Goal: Navigation & Orientation: Find specific page/section

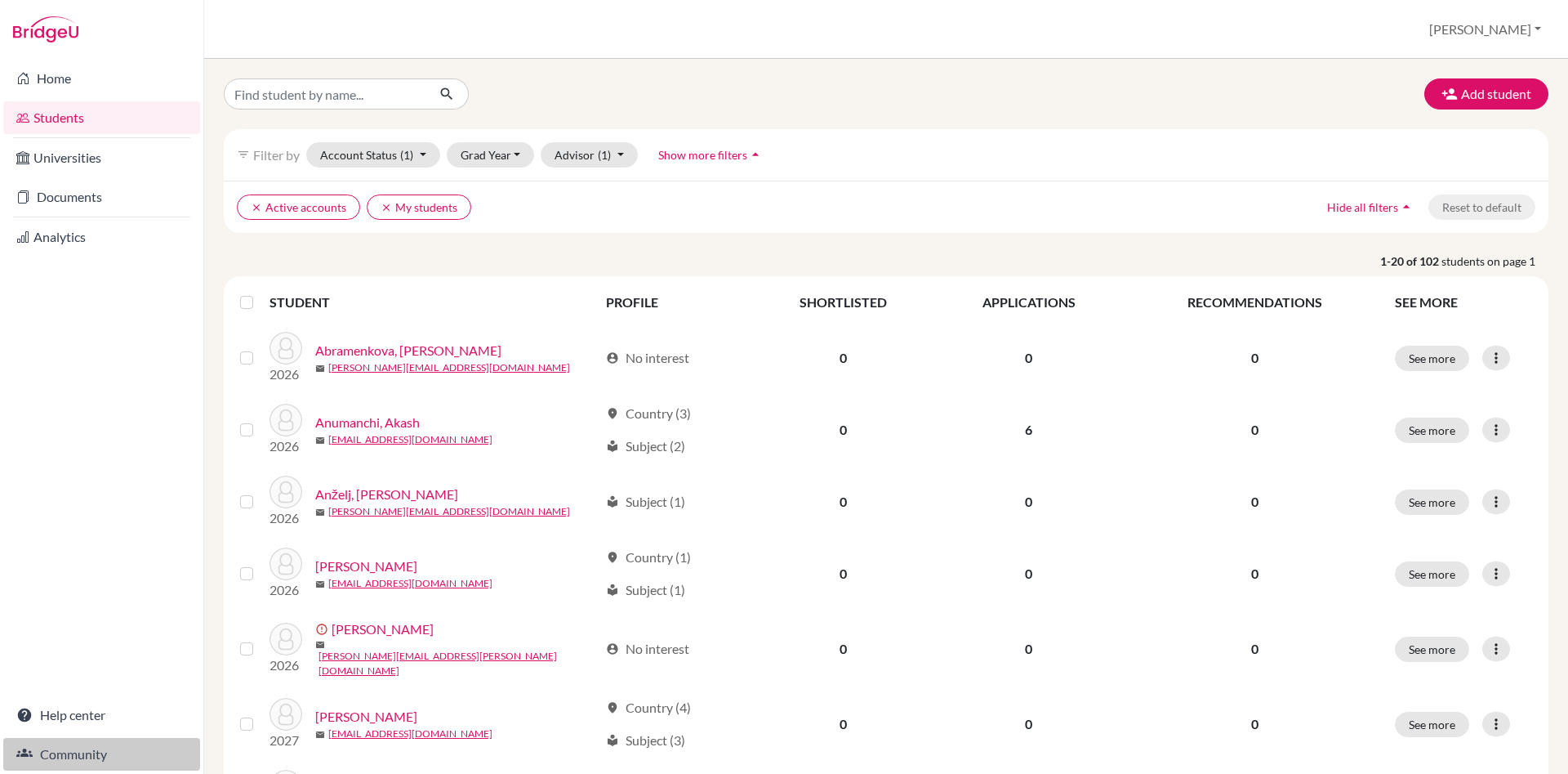
click at [89, 757] on link "Community" at bounding box center [101, 753] width 196 height 33
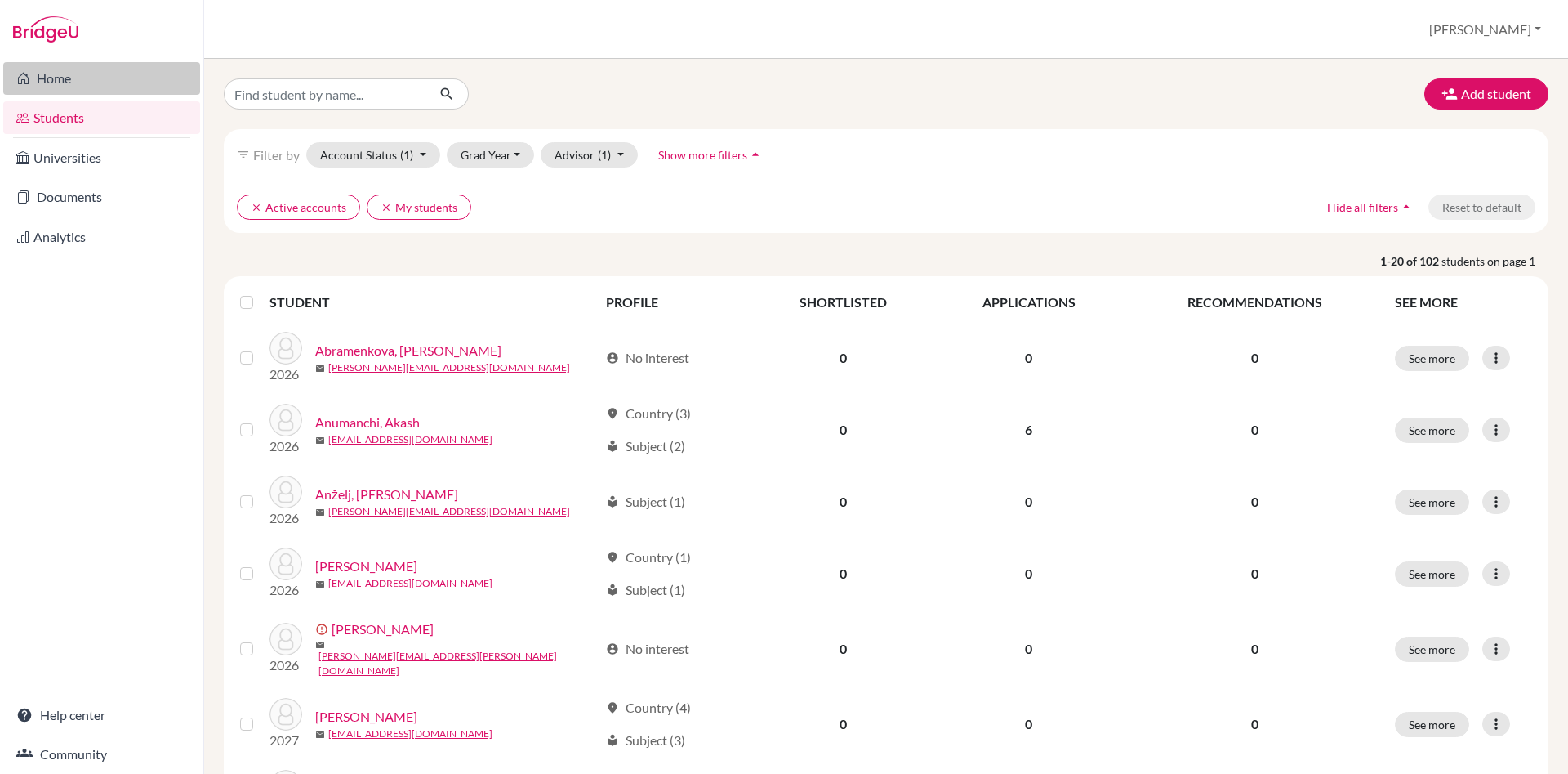
click at [63, 78] on link "Home" at bounding box center [101, 78] width 196 height 33
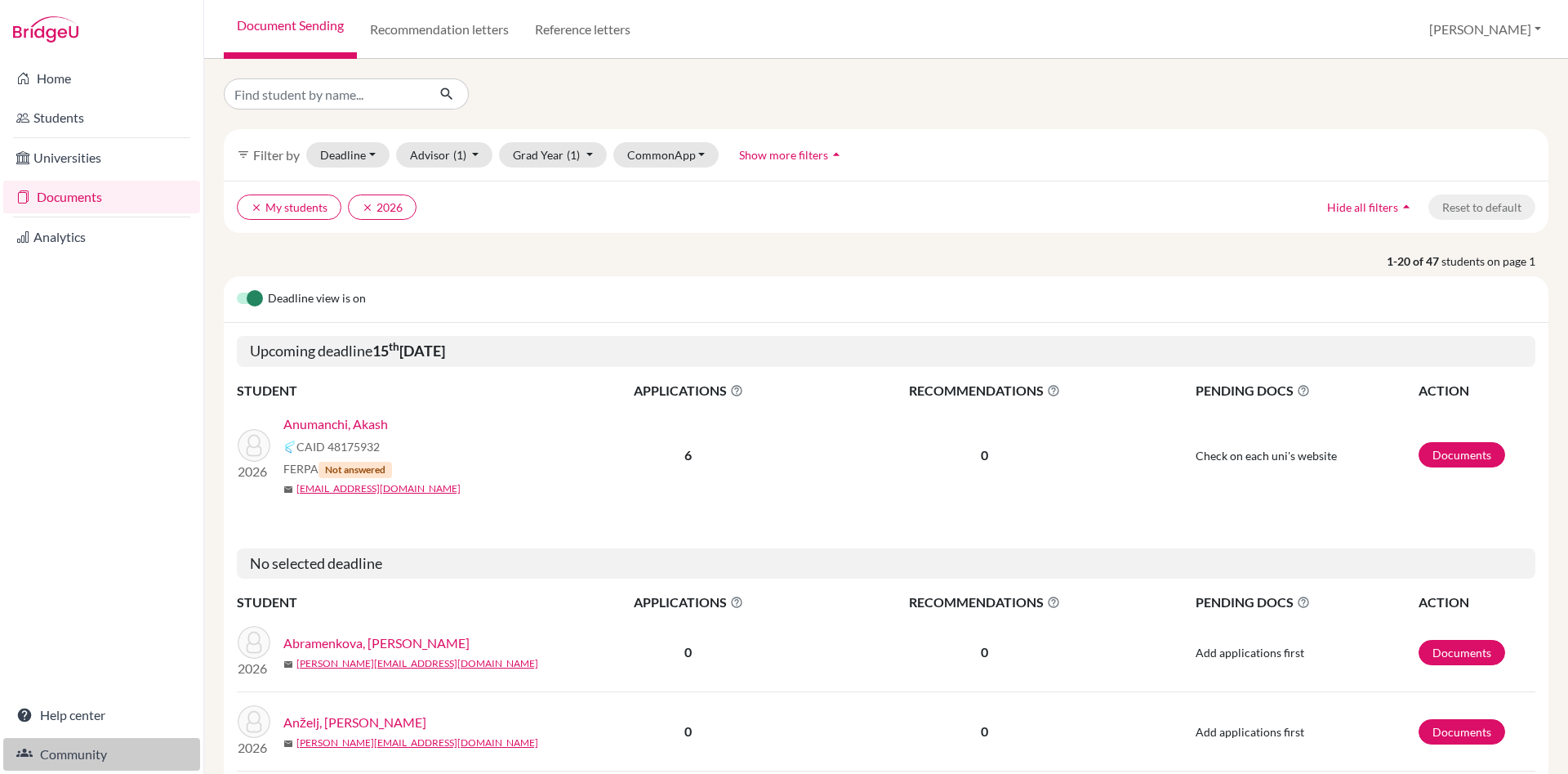
click at [67, 752] on link "Community" at bounding box center [101, 753] width 196 height 33
click at [67, 197] on link "Documents" at bounding box center [101, 196] width 196 height 33
click at [70, 120] on link "Students" at bounding box center [101, 117] width 196 height 33
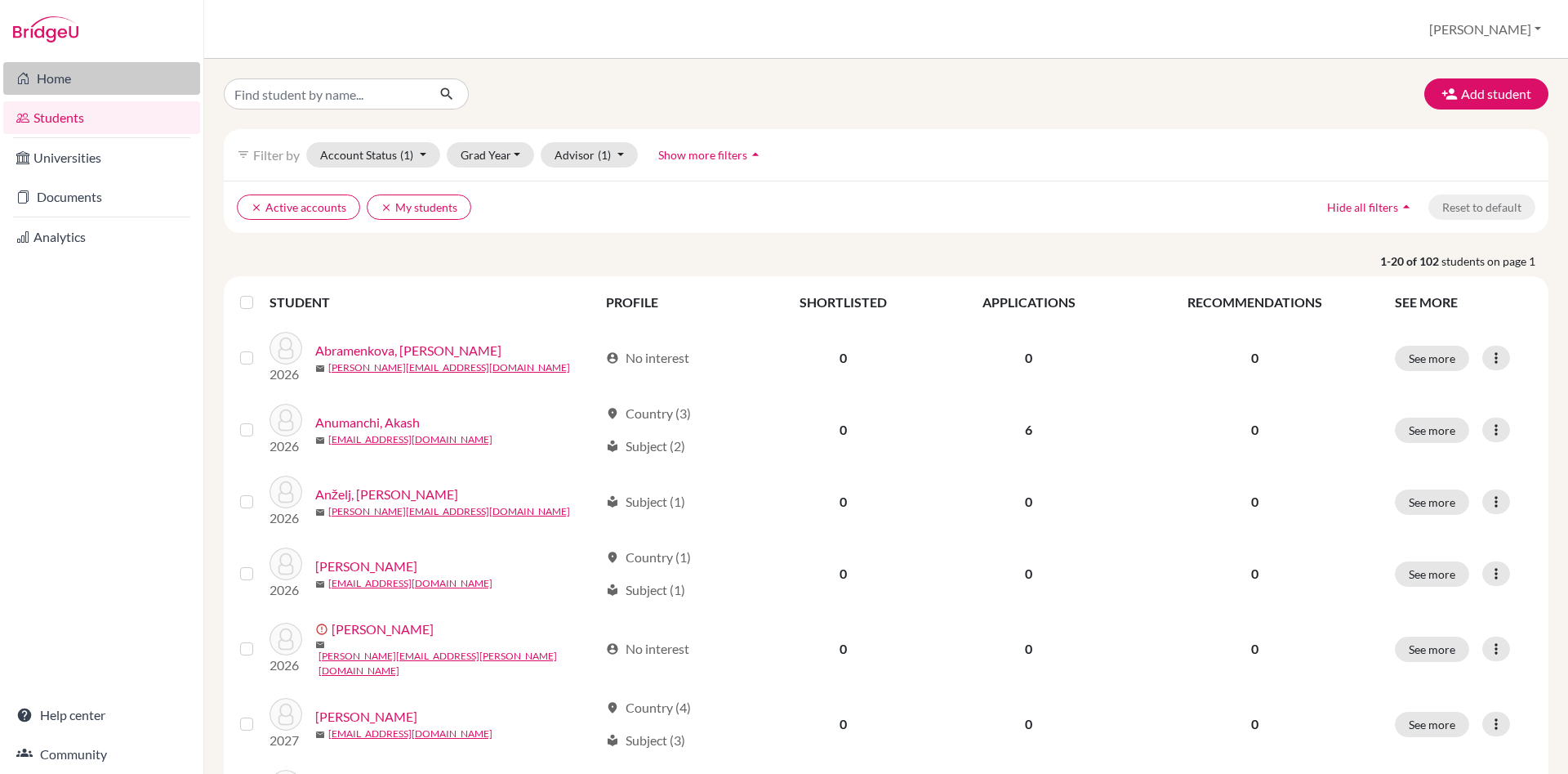
click at [72, 80] on link "Home" at bounding box center [101, 78] width 196 height 33
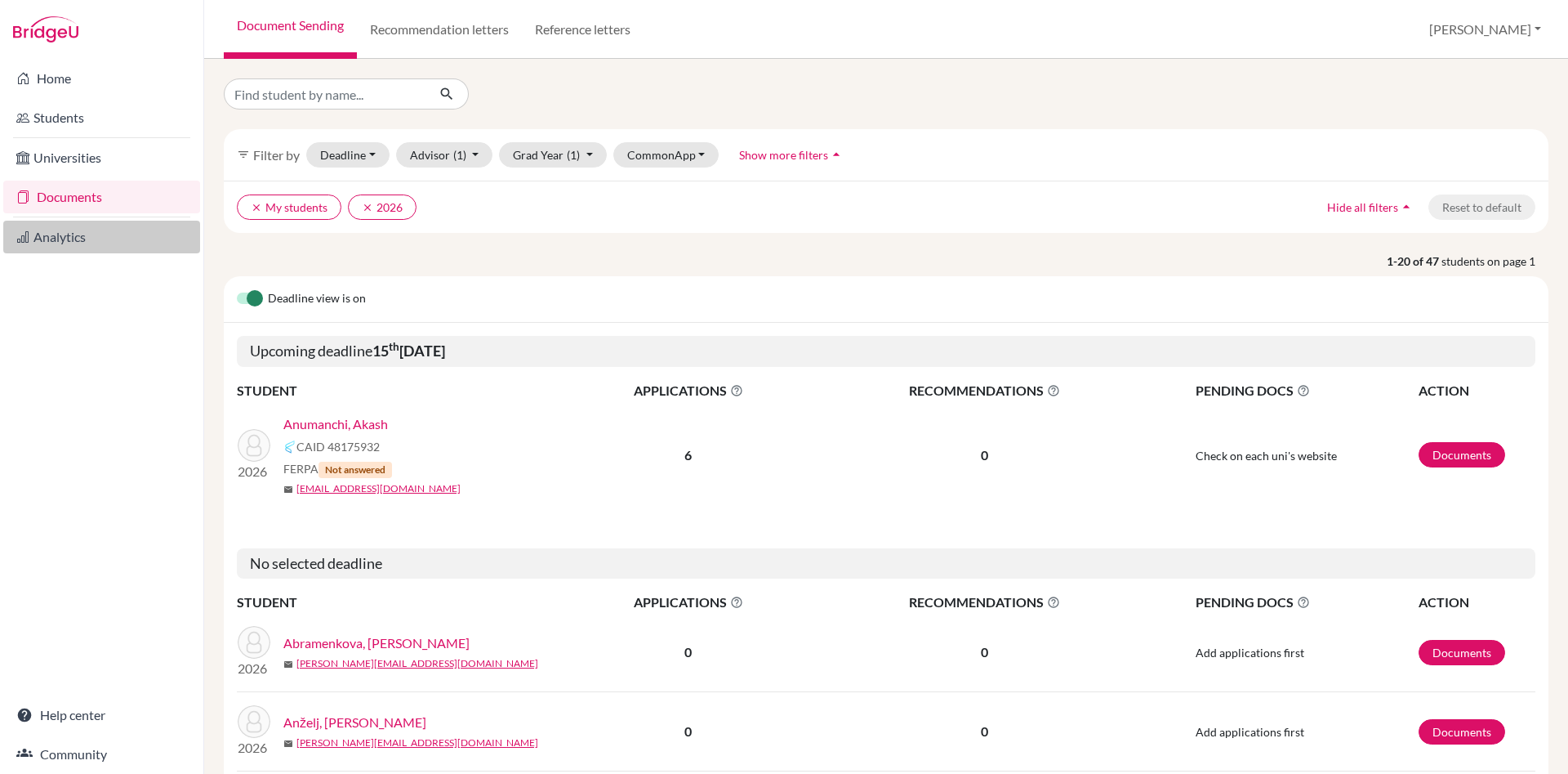
click at [86, 230] on link "Analytics" at bounding box center [101, 236] width 196 height 33
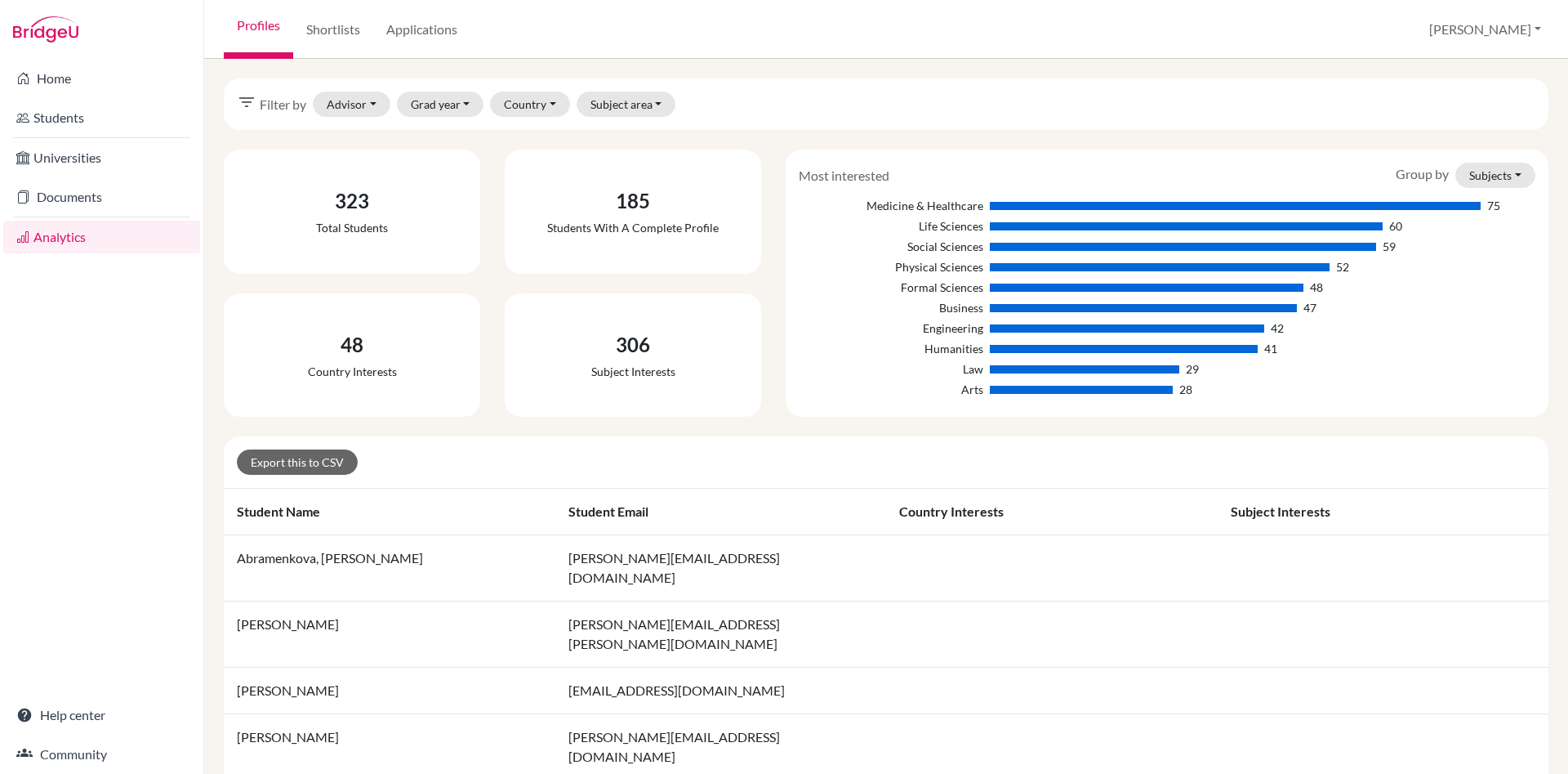
click at [83, 125] on link "Students" at bounding box center [101, 117] width 196 height 33
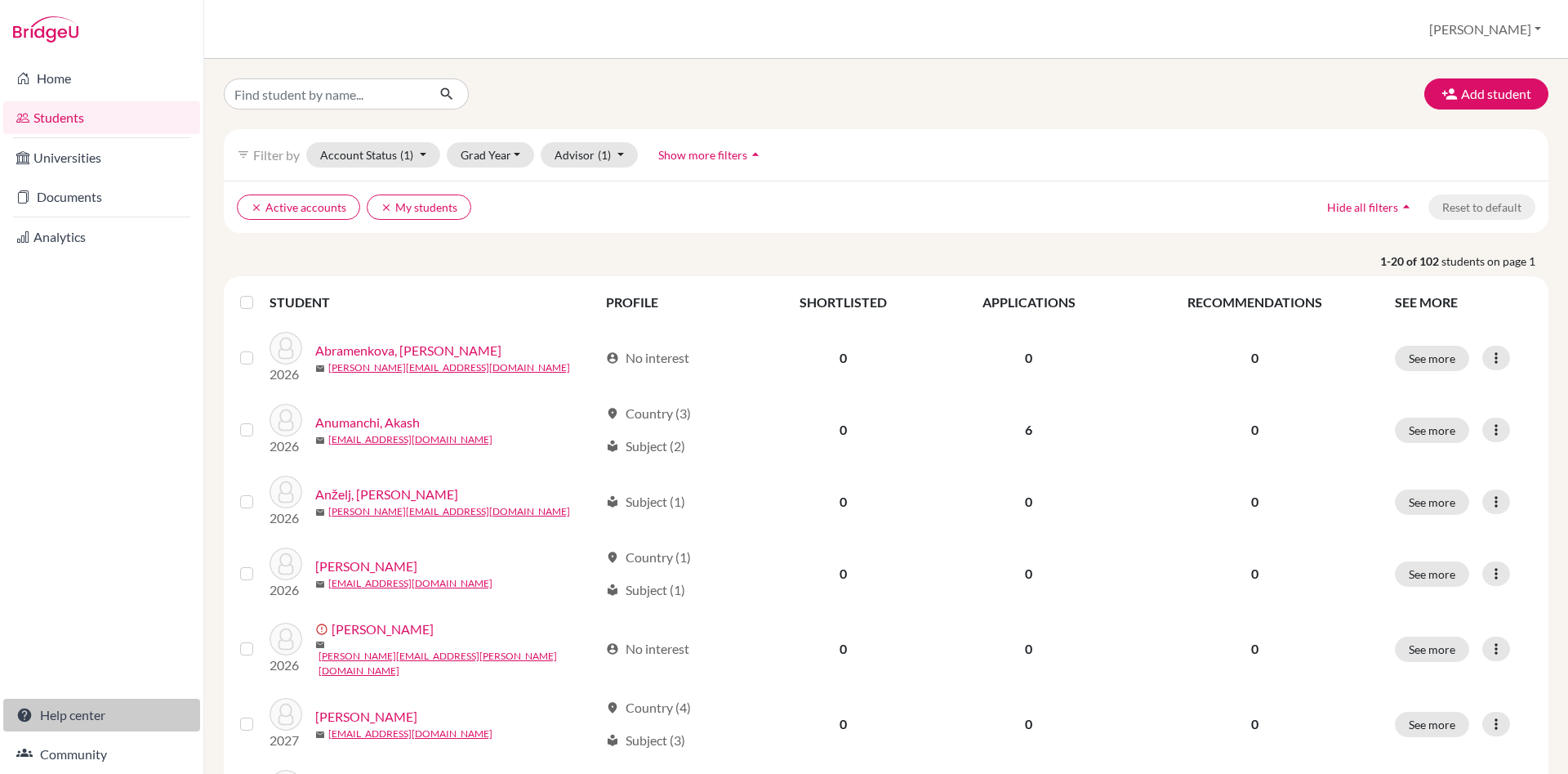
click at [98, 707] on link "Help center" at bounding box center [101, 714] width 196 height 33
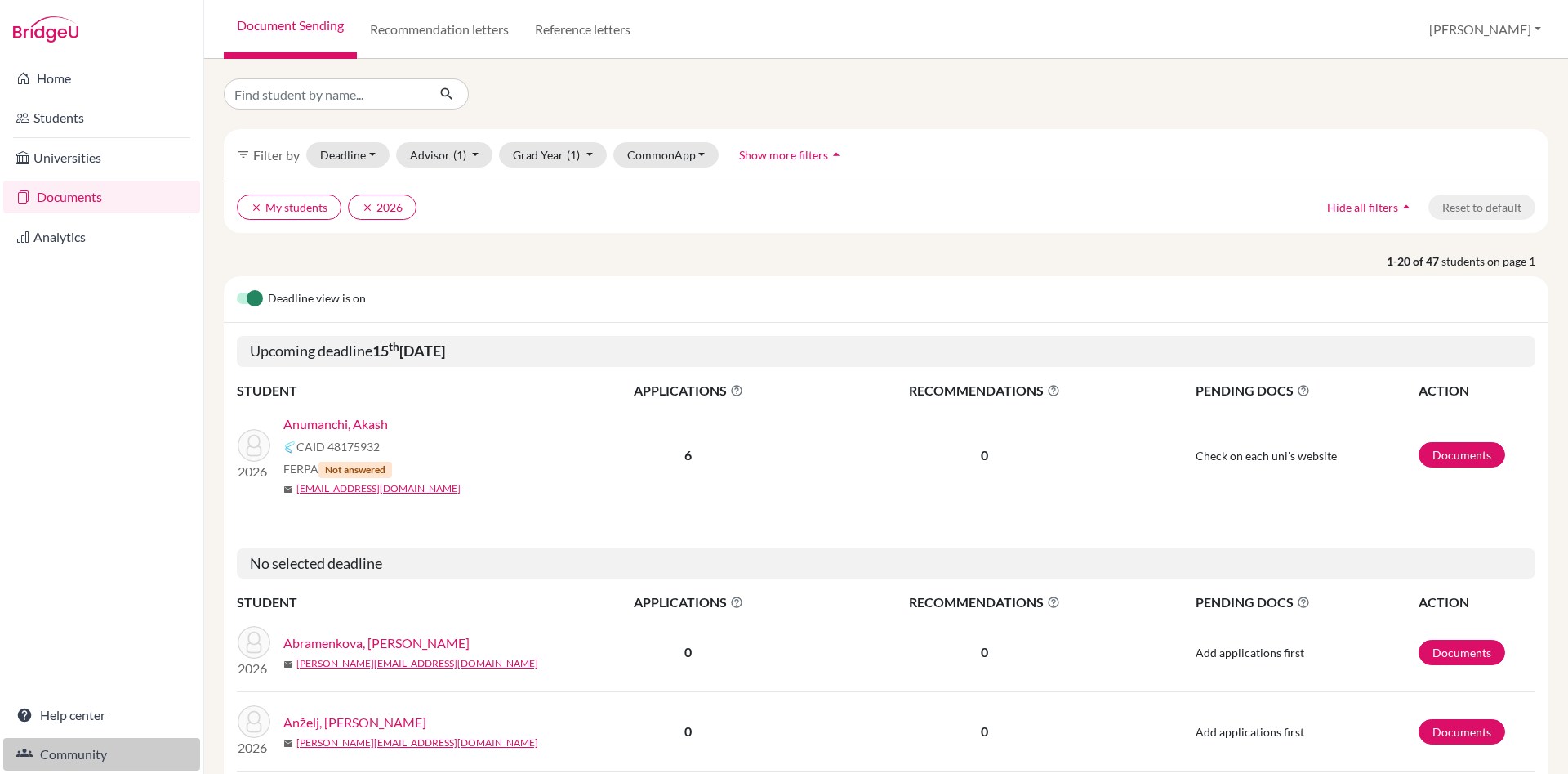
click at [97, 748] on link "Community" at bounding box center [101, 753] width 196 height 33
